Goal: Navigation & Orientation: Find specific page/section

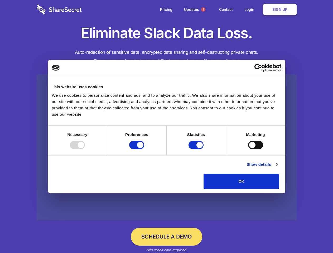
click at [85, 149] on div at bounding box center [77, 145] width 15 height 8
click at [144, 149] on input "Preferences" at bounding box center [136, 145] width 15 height 8
click at [197, 149] on input "Statistics" at bounding box center [196, 145] width 15 height 8
click at [248, 149] on input "Marketing" at bounding box center [255, 145] width 15 height 8
click at [277, 168] on link "Show details" at bounding box center [262, 164] width 31 height 6
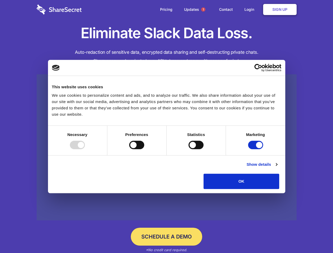
click at [0, 0] on li "Necessary 7 Necessary cookies help make a website usable by enabling basic func…" at bounding box center [0, 0] width 0 height 0
click at [203, 9] on span "1" at bounding box center [203, 9] width 4 height 4
checkbox input "false"
checkbox input "true"
